Goal: Task Accomplishment & Management: Manage account settings

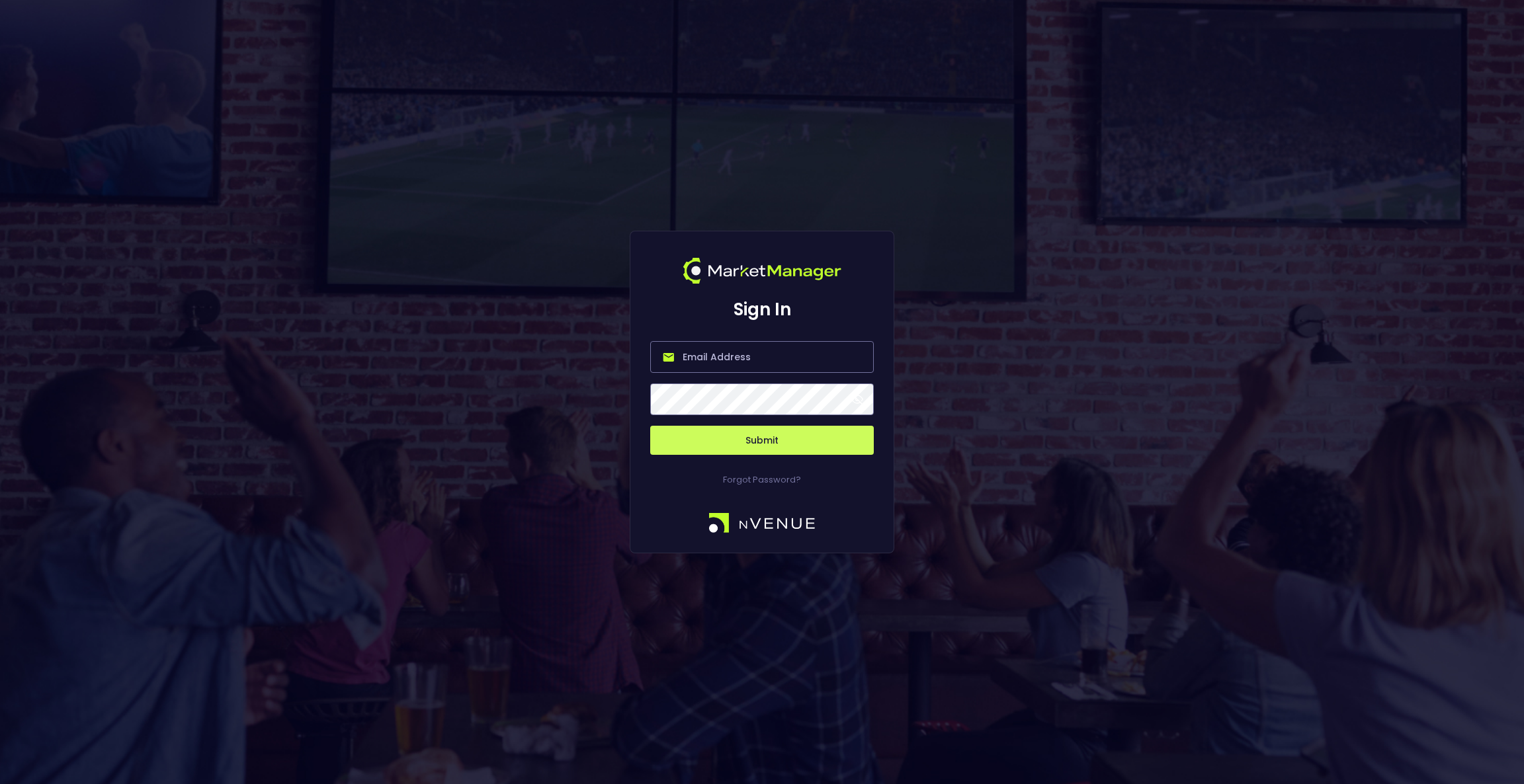
type input "[EMAIL_ADDRESS][DOMAIN_NAME]"
click at [751, 428] on button "Submit" at bounding box center [762, 439] width 224 height 29
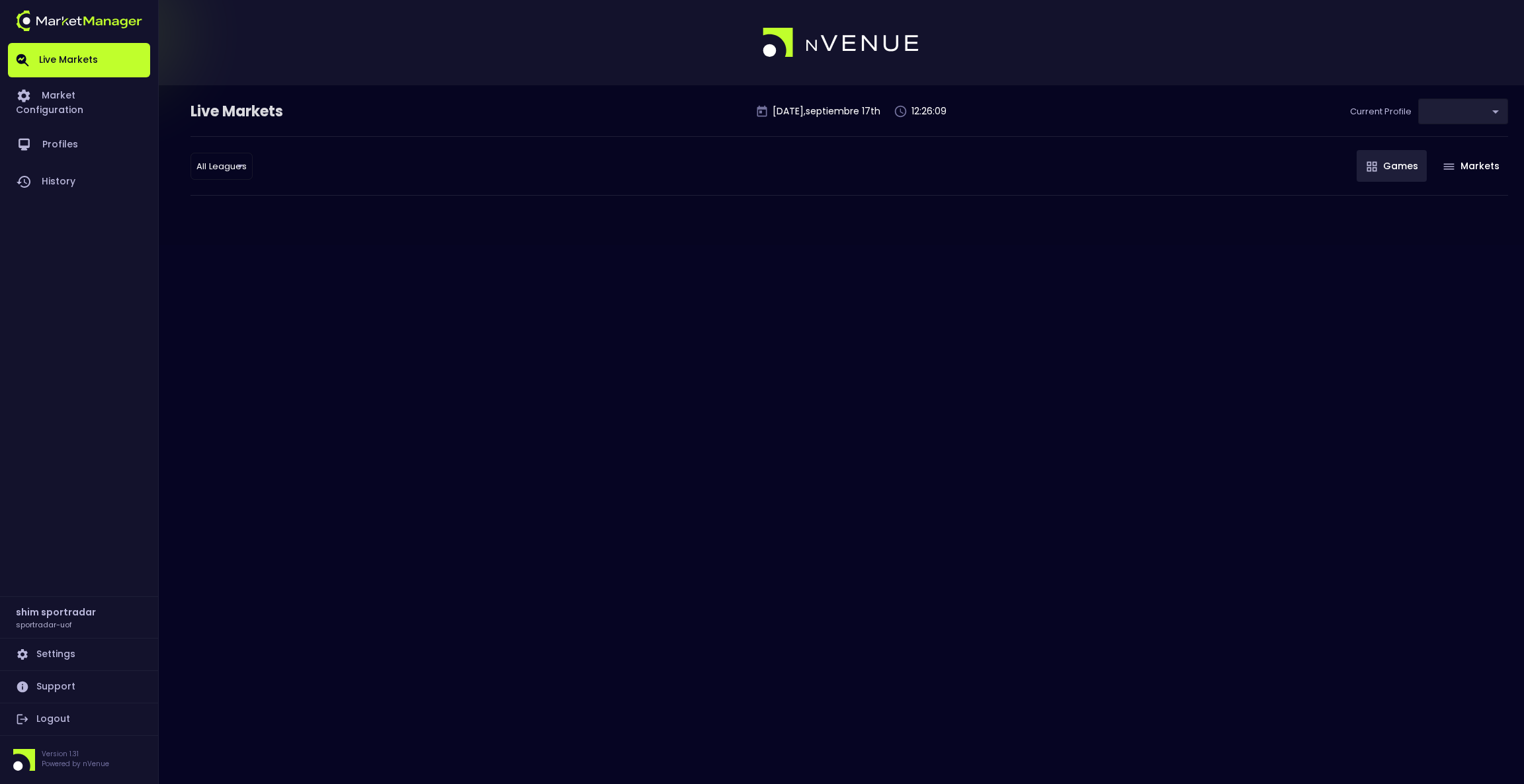
type input "496811f1-1123-4a06-af2f-6846d3f5a6e9"
click at [62, 92] on link "Market Configuration" at bounding box center [79, 102] width 142 height 49
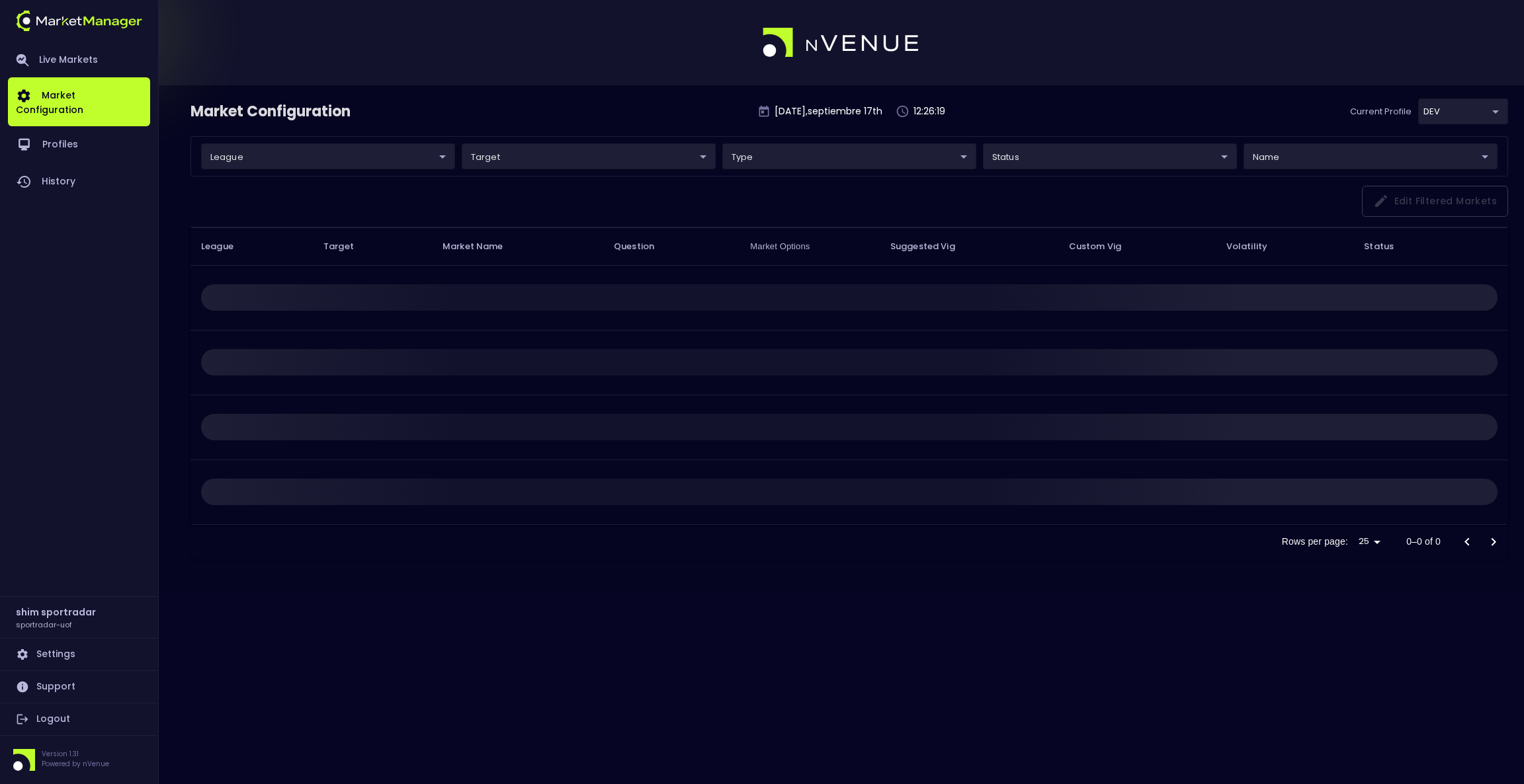
type input "496811f1-1123-4a06-af2f-6846d3f5a6e9"
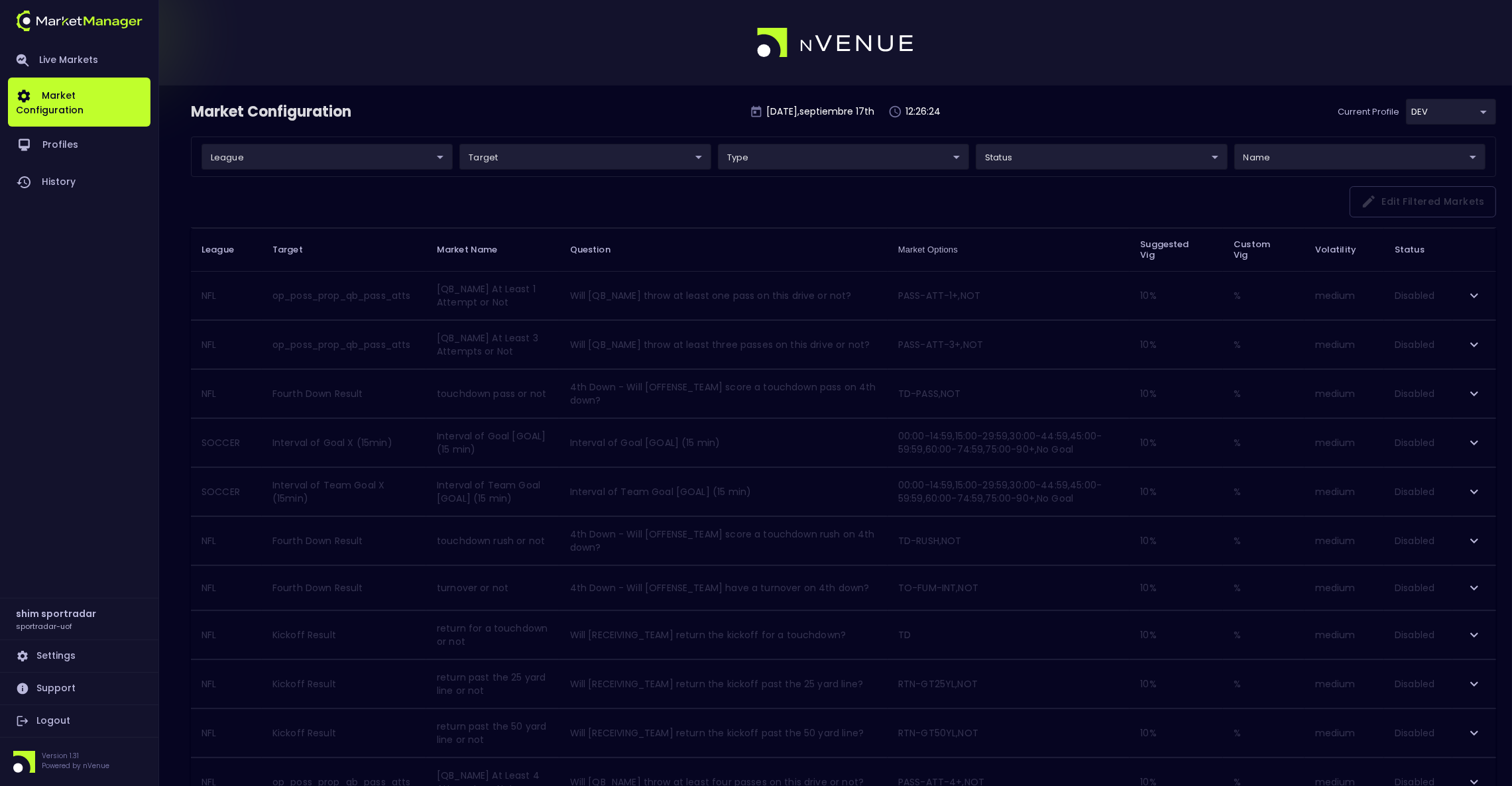
click at [1195, 166] on body "Live Markets Market Configuration Profiles History shim sportradar sportradar-u…" at bounding box center [756, 783] width 1512 height 1567
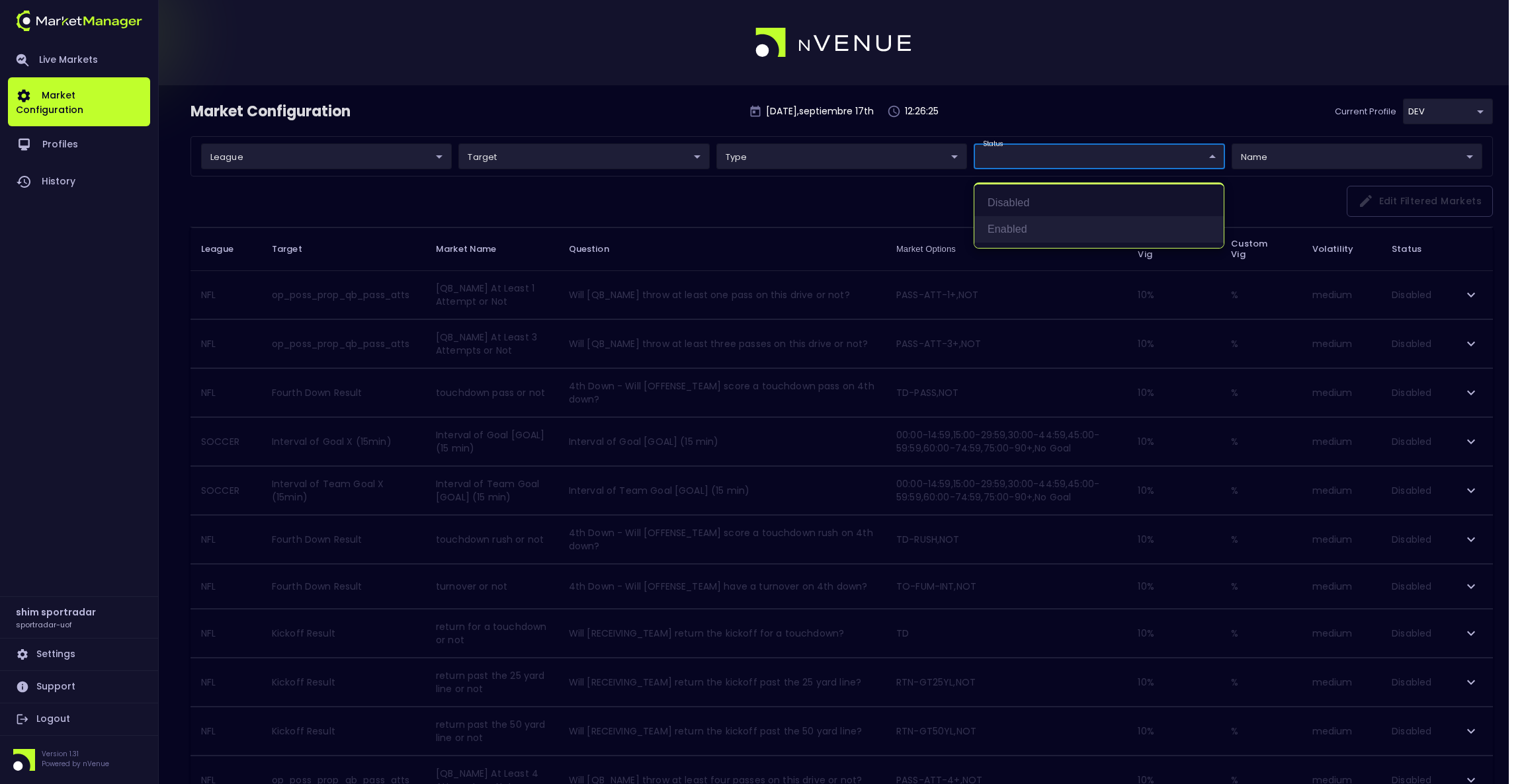
click at [1085, 229] on li "Enabled" at bounding box center [1098, 229] width 250 height 27
type input "Enabled"
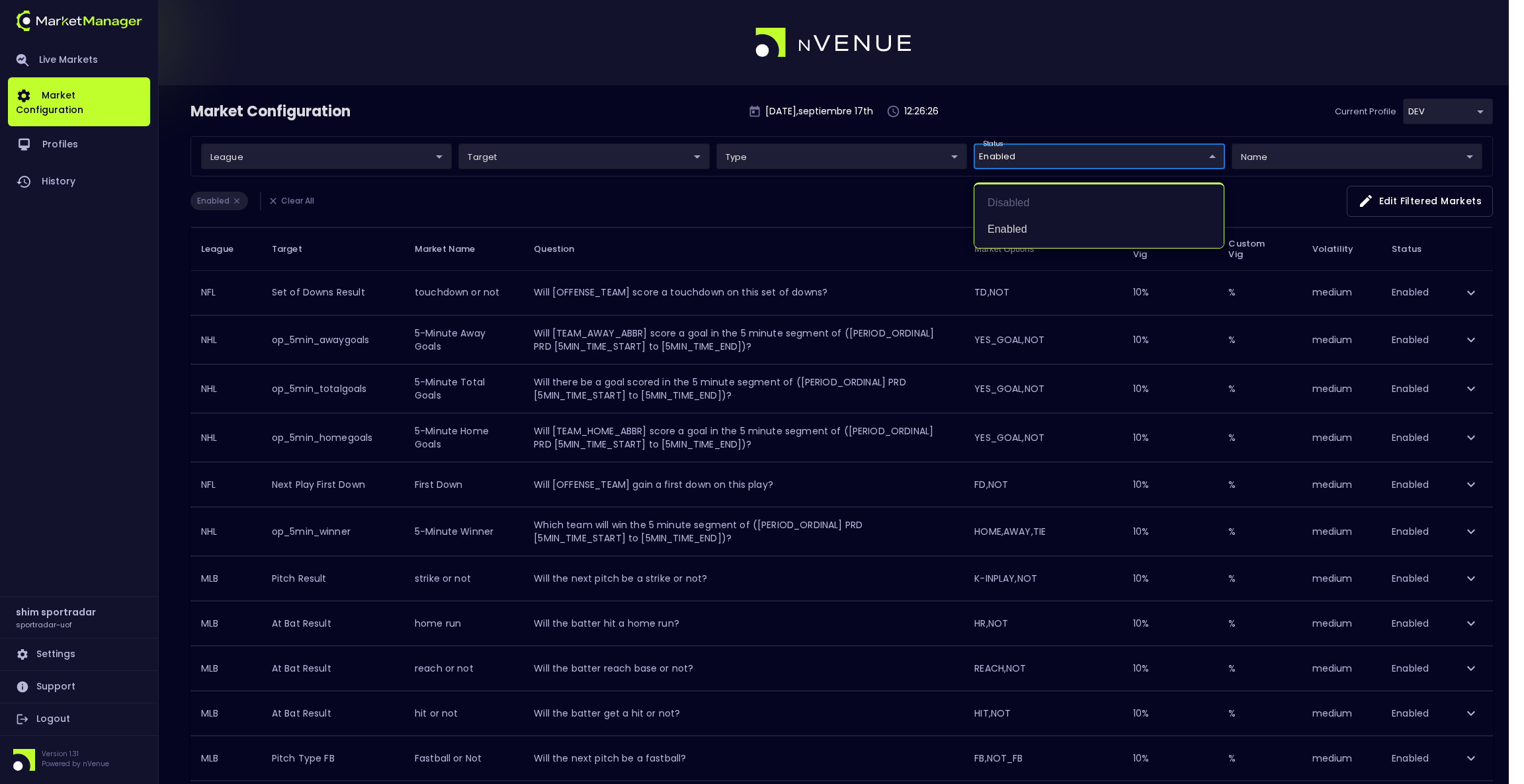
click at [1470, 296] on div at bounding box center [762, 392] width 1524 height 784
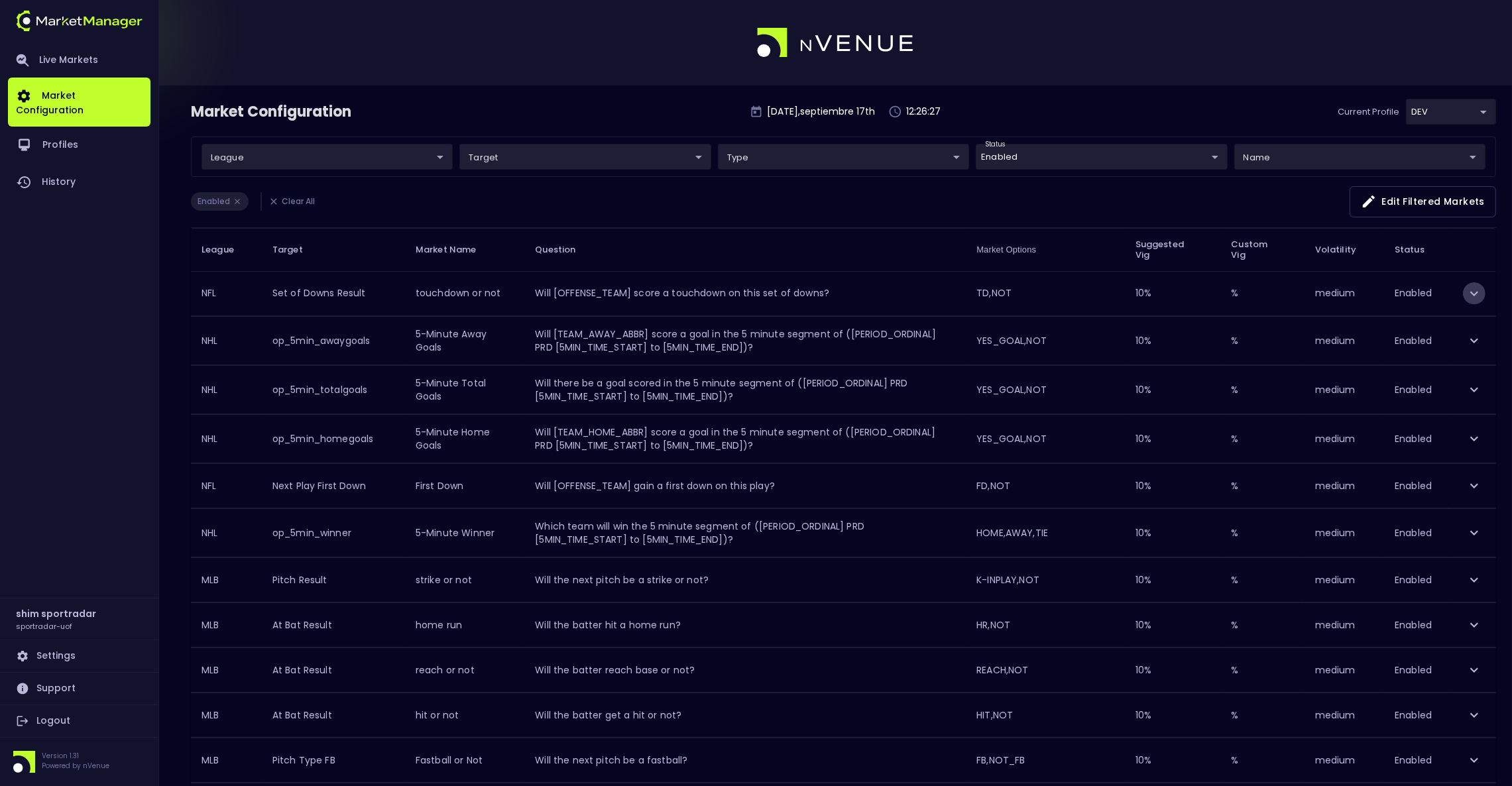
click at [1474, 296] on icon "expand row" at bounding box center [1474, 294] width 16 height 16
